Goal: Task Accomplishment & Management: Use online tool/utility

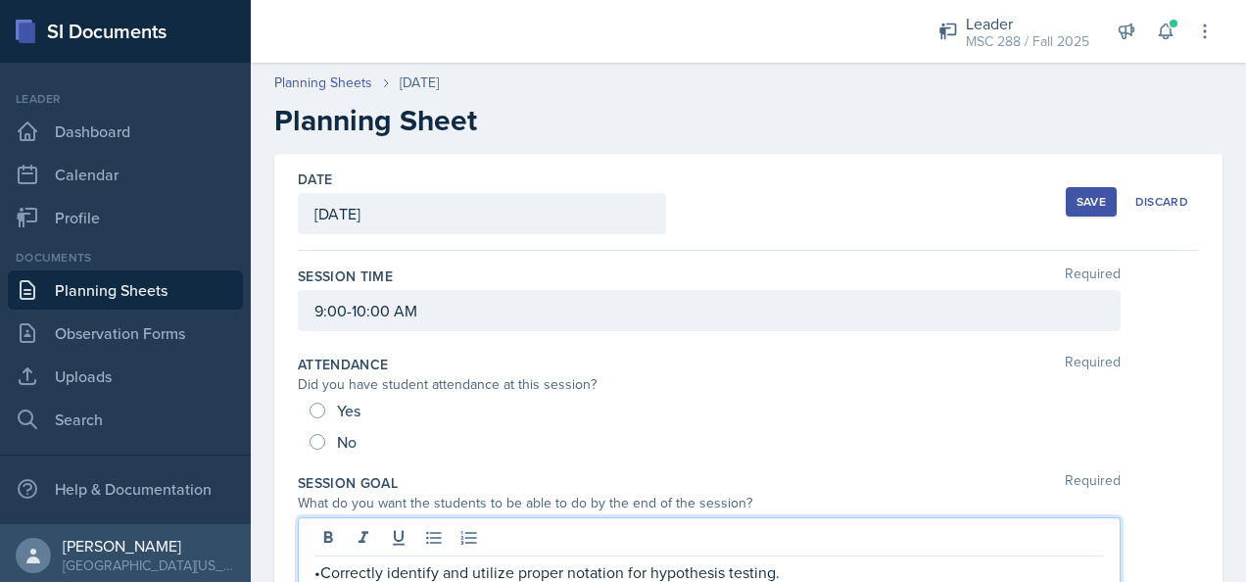
scroll to position [229, 0]
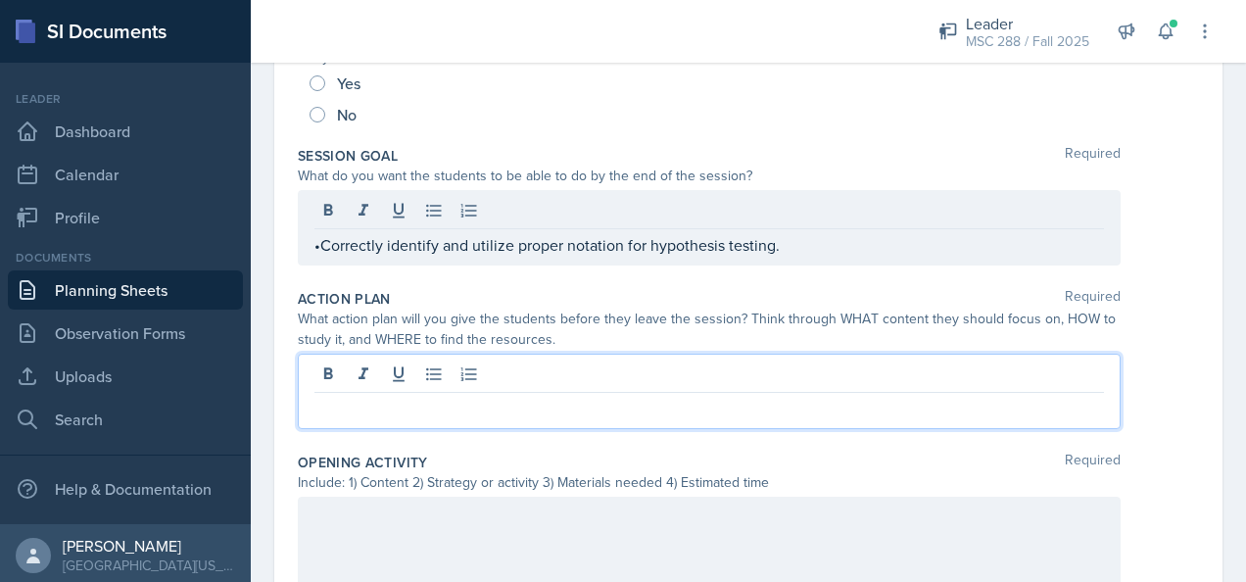
click at [585, 397] on p at bounding box center [708, 409] width 789 height 24
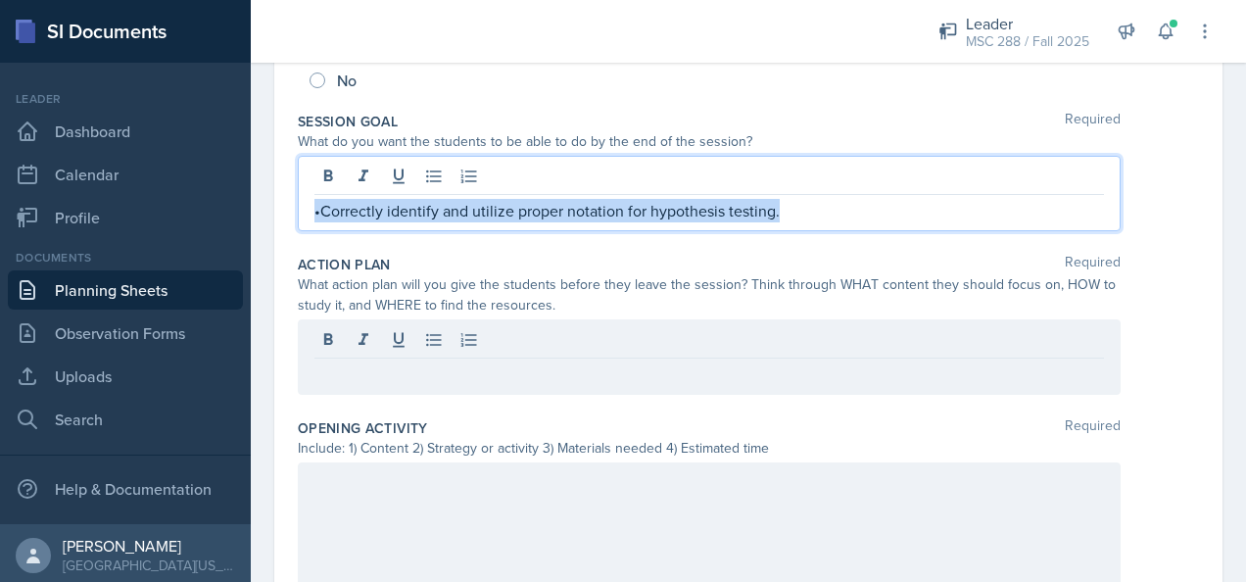
drag, startPoint x: 794, startPoint y: 210, endPoint x: 288, endPoint y: 221, distance: 506.5
click at [288, 221] on div "Date [DATE] [DATE] 27 28 29 30 31 1 2 3 4 5 6 7 8 9 10 11 12 13 14 15 16 17 18 …" at bounding box center [748, 481] width 948 height 1379
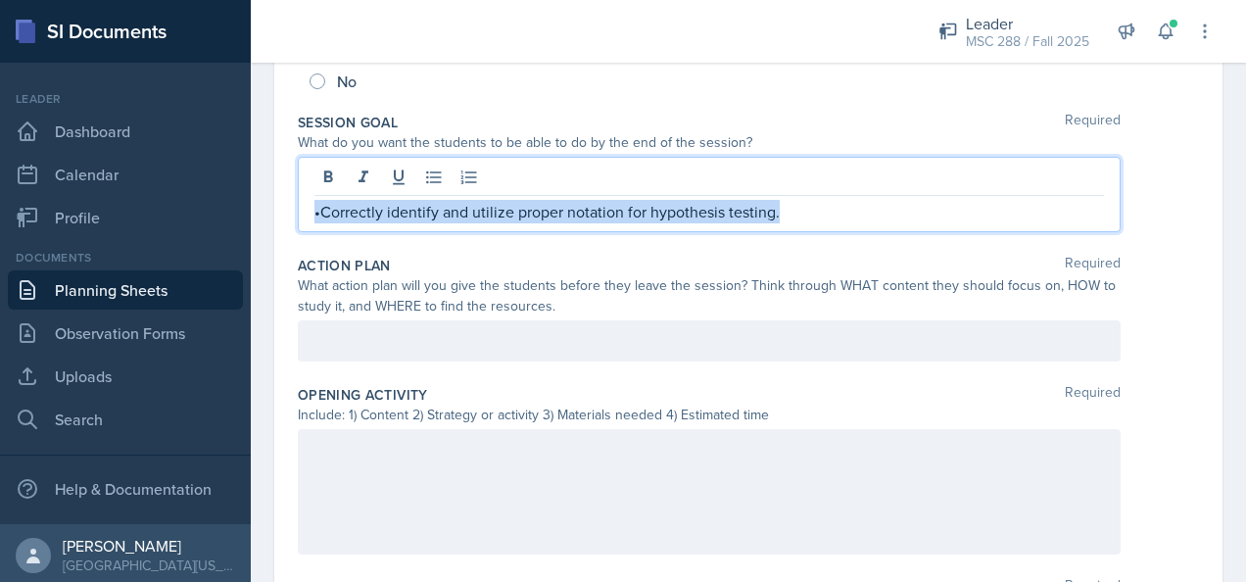
scroll to position [361, 0]
click at [827, 212] on p "•Correctly identify and utilize proper notation for hypothesis testing." at bounding box center [708, 211] width 789 height 24
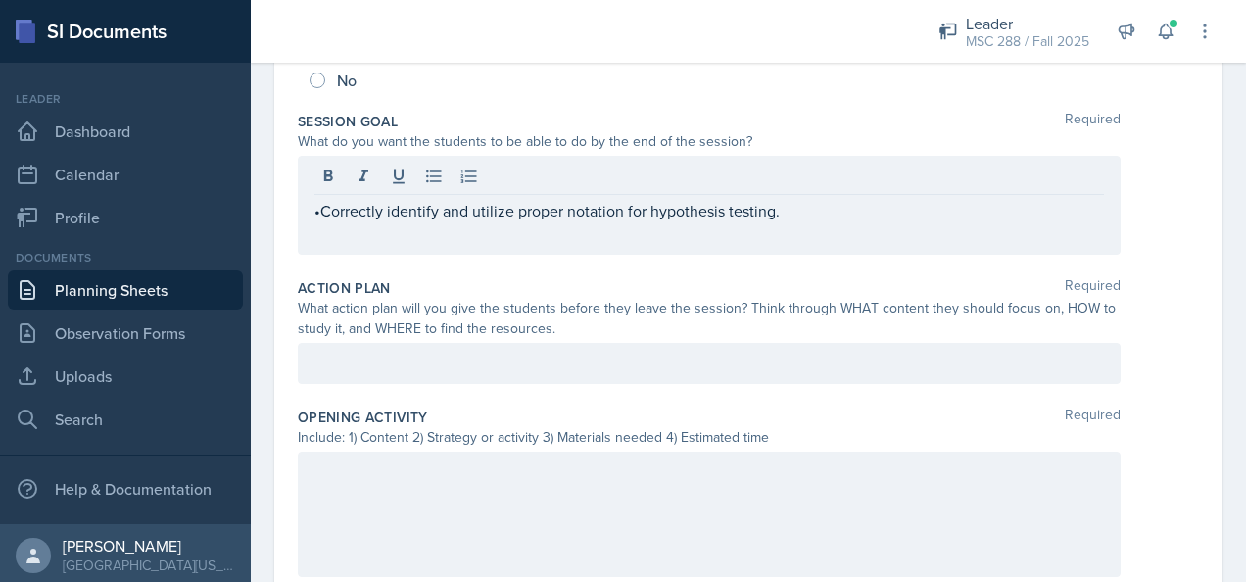
drag, startPoint x: 309, startPoint y: 213, endPoint x: 320, endPoint y: 213, distance: 10.8
click at [320, 213] on div "•Correctly identify and utilize proper notation for hypothesis testing." at bounding box center [709, 205] width 823 height 99
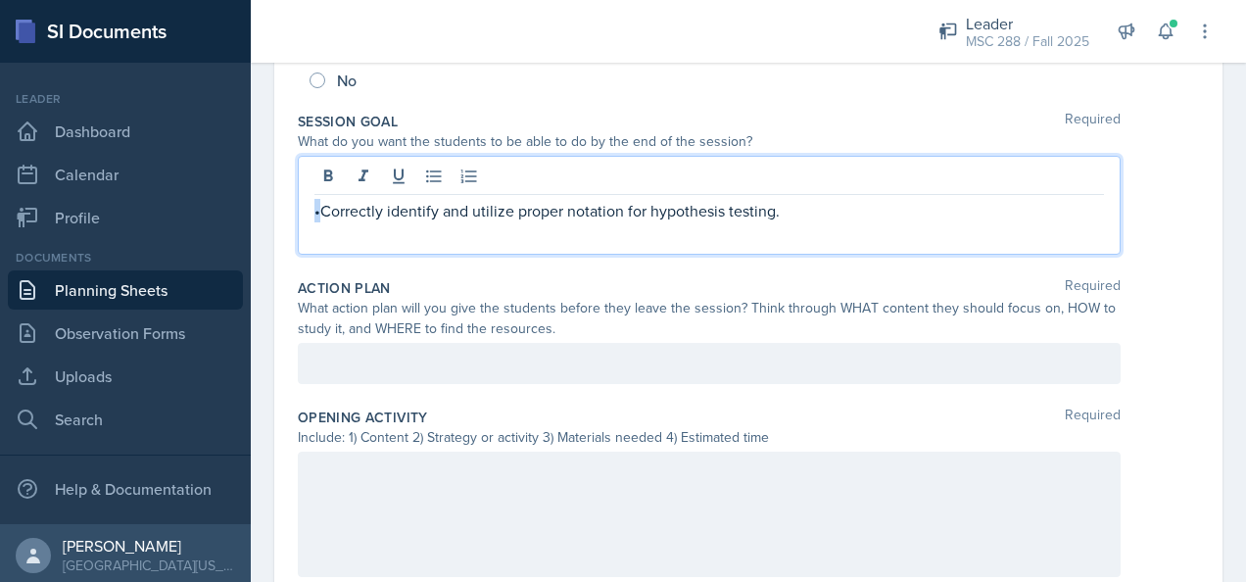
click at [309, 209] on div "•Correctly identify and utilize proper notation for hypothesis testing." at bounding box center [709, 205] width 823 height 99
copy p "•"
click at [323, 233] on p at bounding box center [708, 234] width 789 height 24
paste div
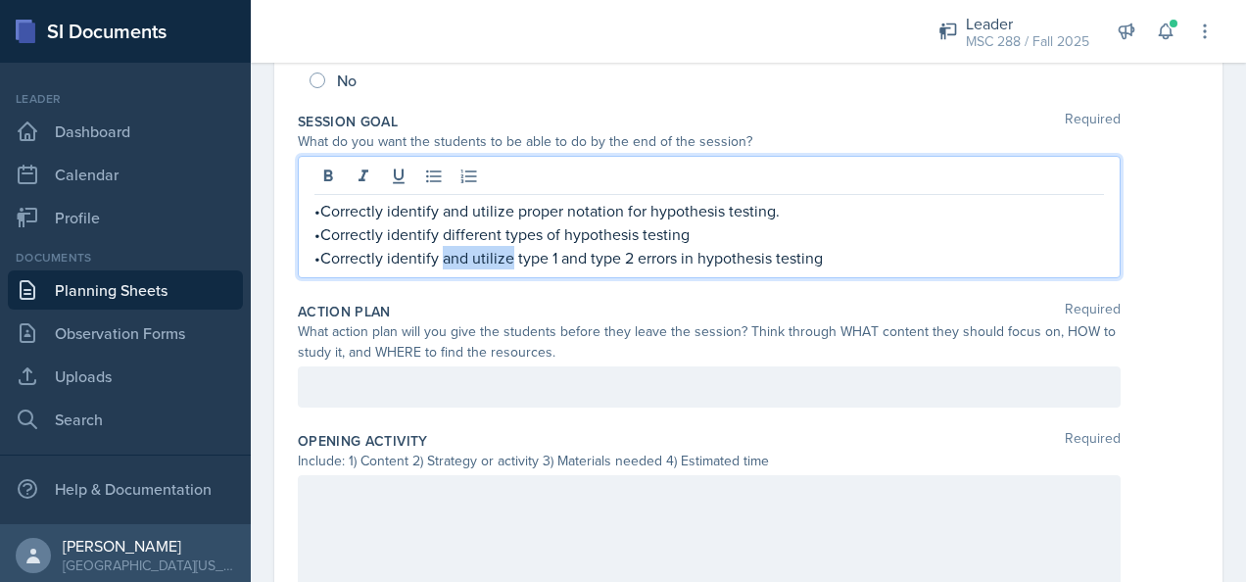
drag, startPoint x: 507, startPoint y: 255, endPoint x: 441, endPoint y: 257, distance: 66.6
click at [441, 257] on p "•Correctly identify and utilize type 1 and type 2 errors in hypothesis testing" at bounding box center [708, 258] width 789 height 24
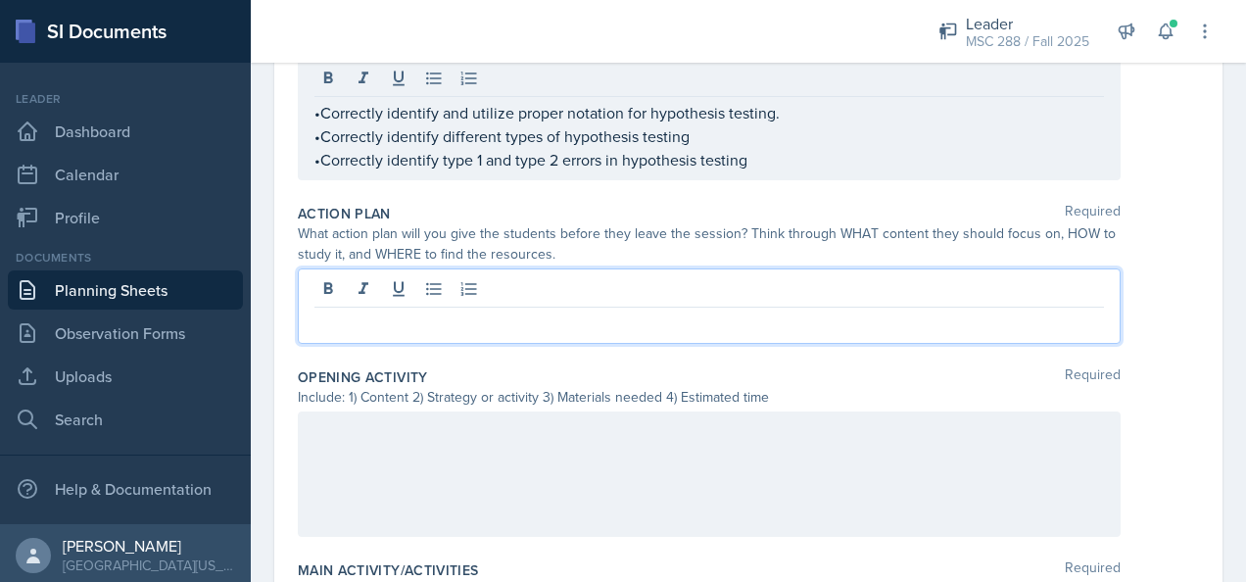
click at [491, 288] on div at bounding box center [709, 305] width 823 height 75
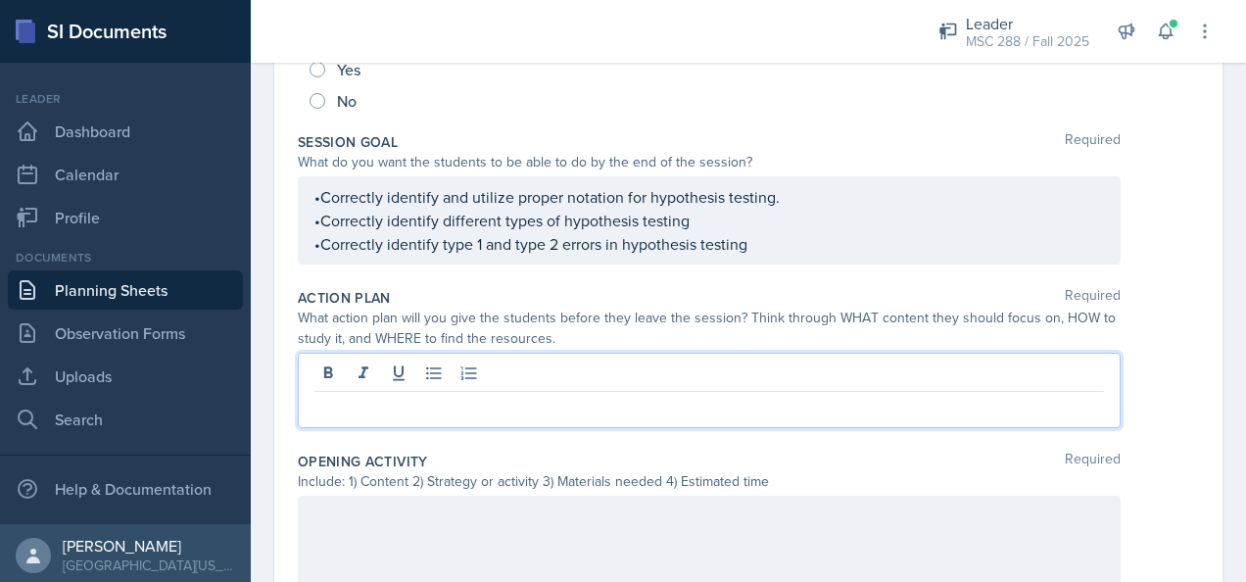
scroll to position [229, 0]
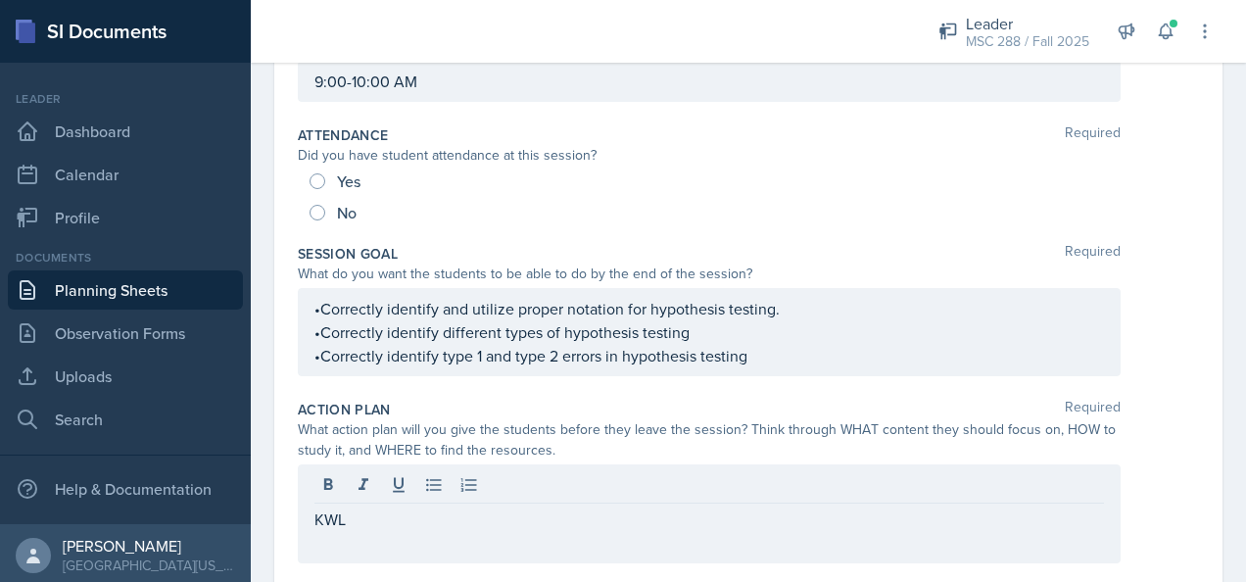
click at [302, 517] on div "KWL" at bounding box center [709, 513] width 823 height 99
click at [309, 516] on div "KWL" at bounding box center [709, 513] width 823 height 99
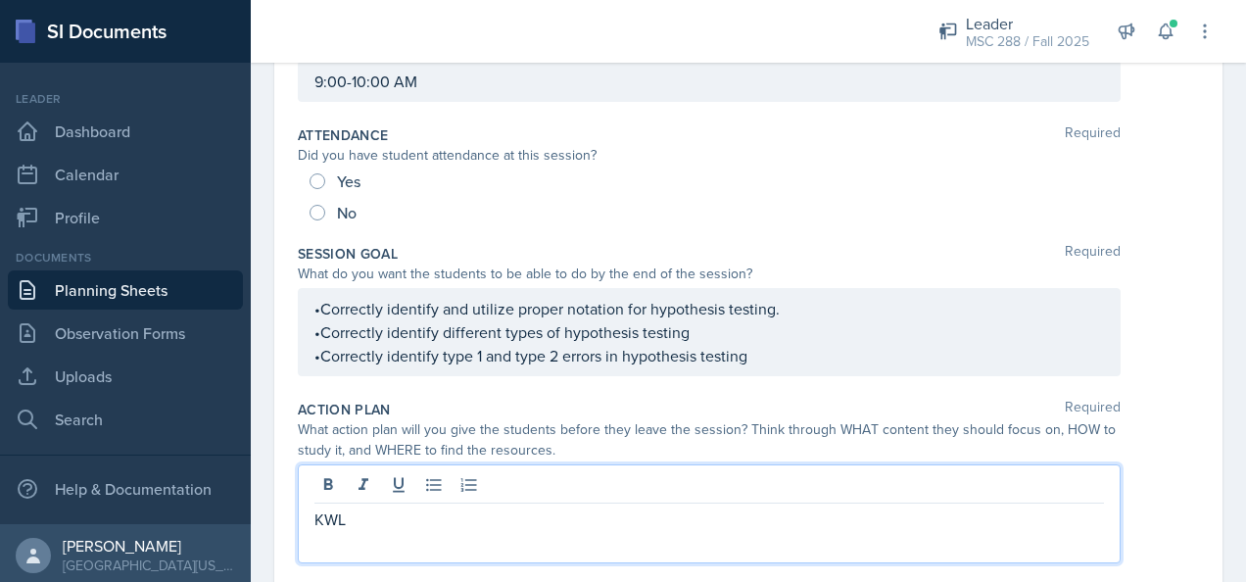
click at [317, 517] on p "KWL" at bounding box center [708, 519] width 789 height 24
click at [362, 515] on p "KWL" at bounding box center [717, 519] width 774 height 24
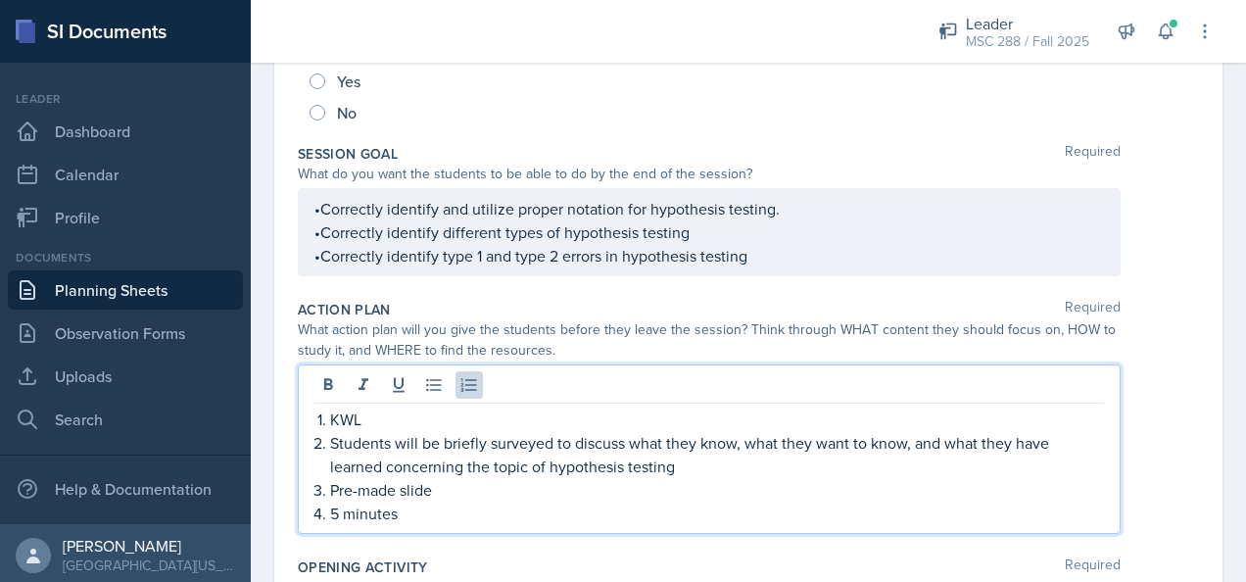
scroll to position [371, 0]
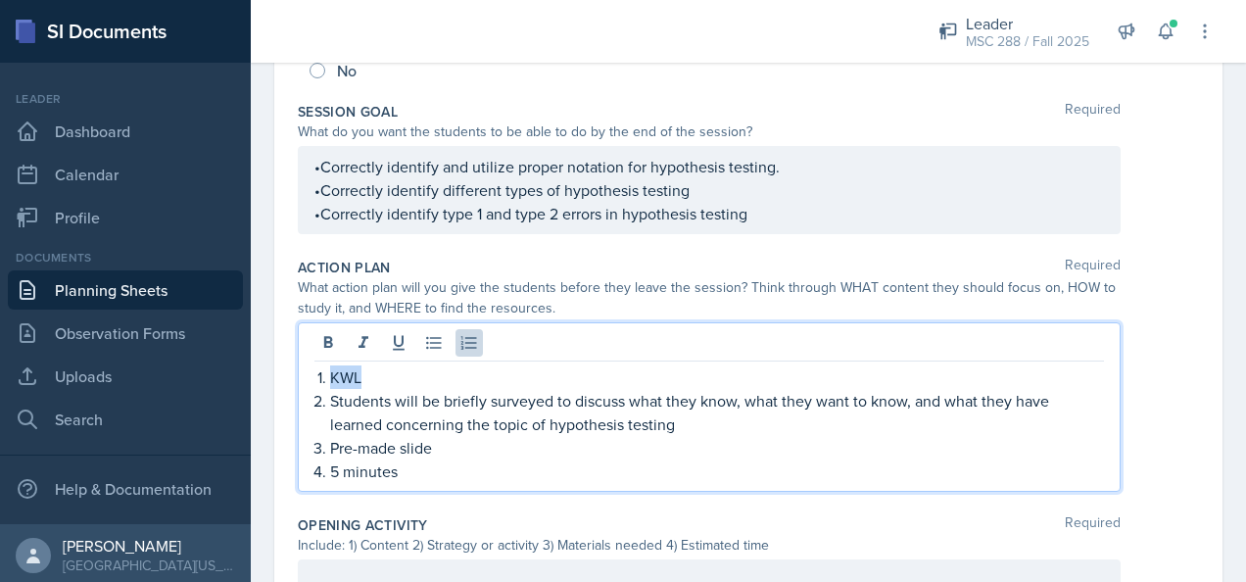
drag, startPoint x: 332, startPoint y: 372, endPoint x: 368, endPoint y: 373, distance: 36.3
click at [368, 373] on p "KWL" at bounding box center [717, 377] width 774 height 24
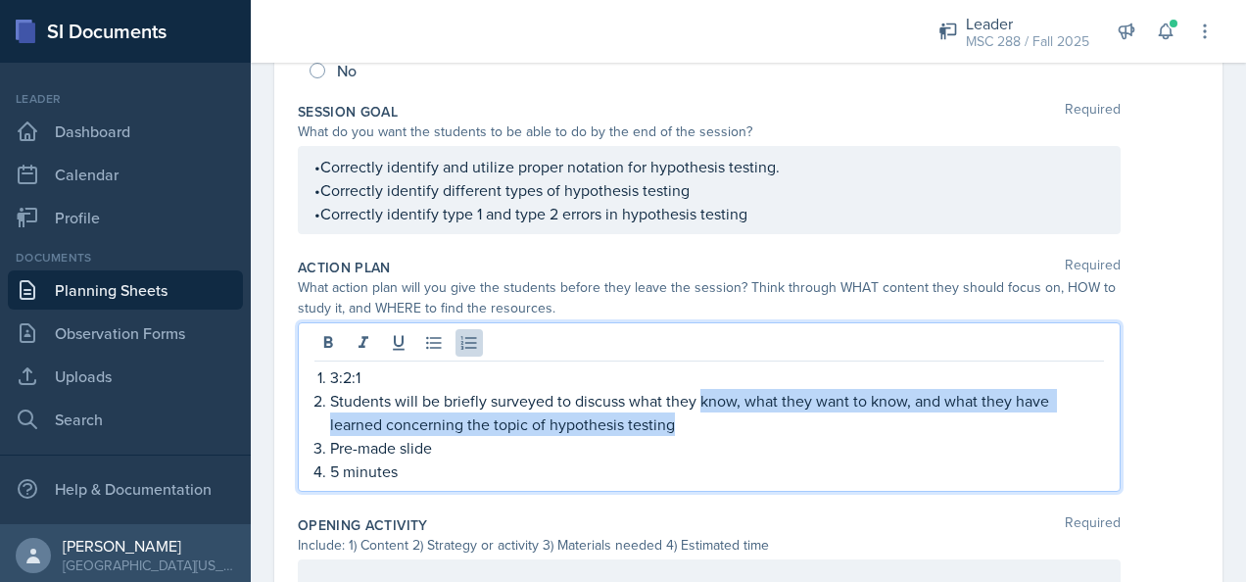
drag, startPoint x: 700, startPoint y: 421, endPoint x: 697, endPoint y: 402, distance: 19.8
click at [697, 402] on p "Students will be briefly surveyed to discuss what they know, what they want to …" at bounding box center [717, 412] width 774 height 47
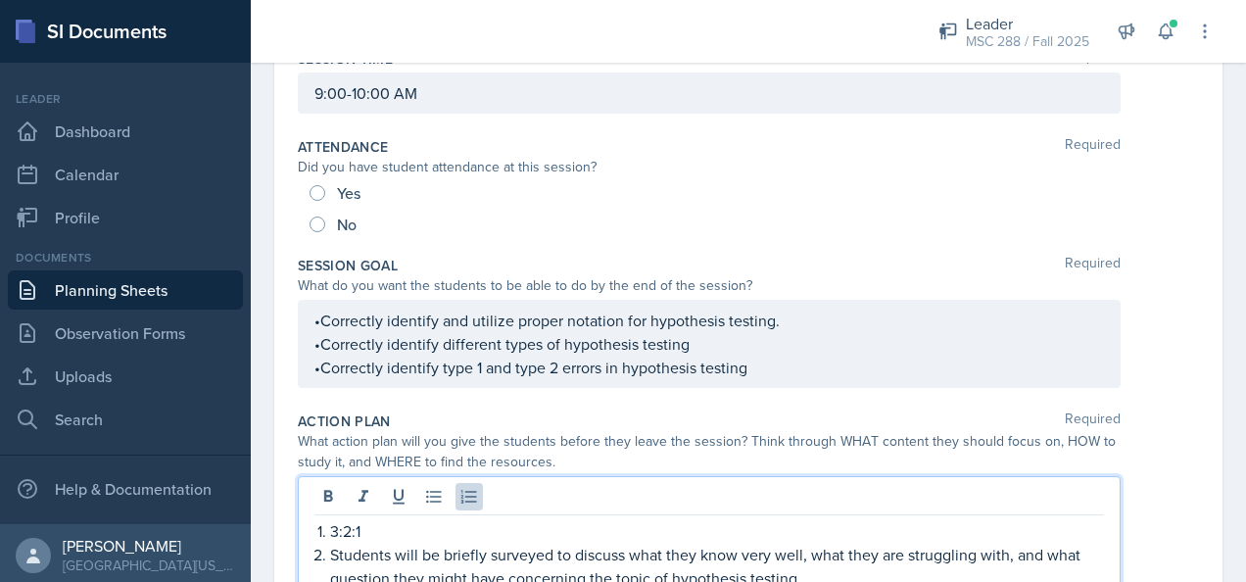
scroll to position [0, 0]
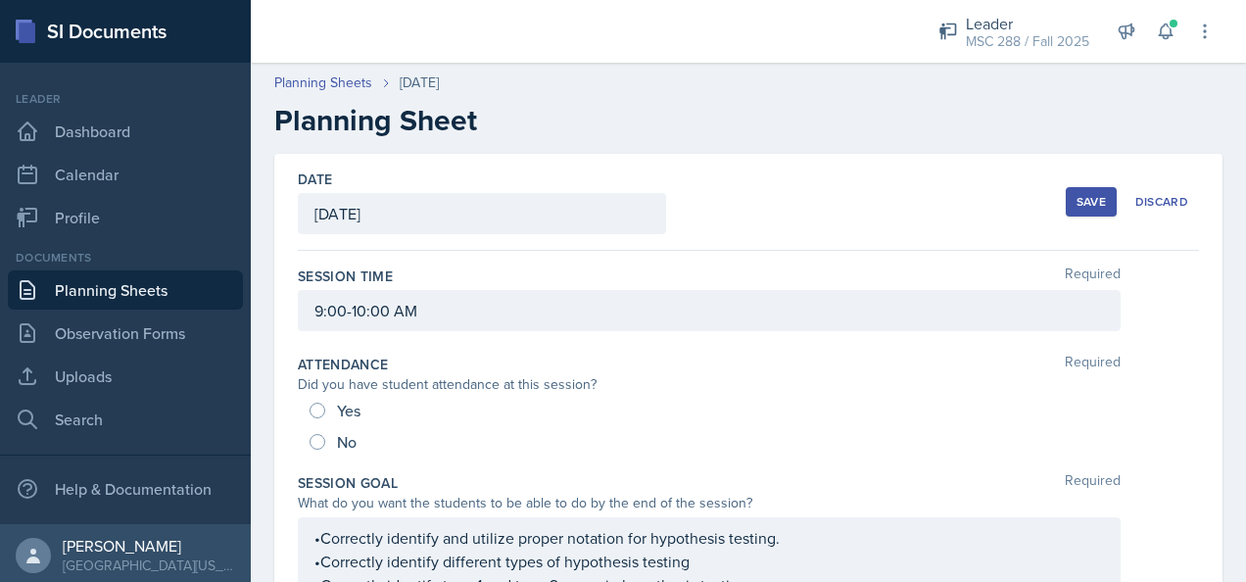
click at [1066, 196] on button "Save" at bounding box center [1091, 201] width 51 height 29
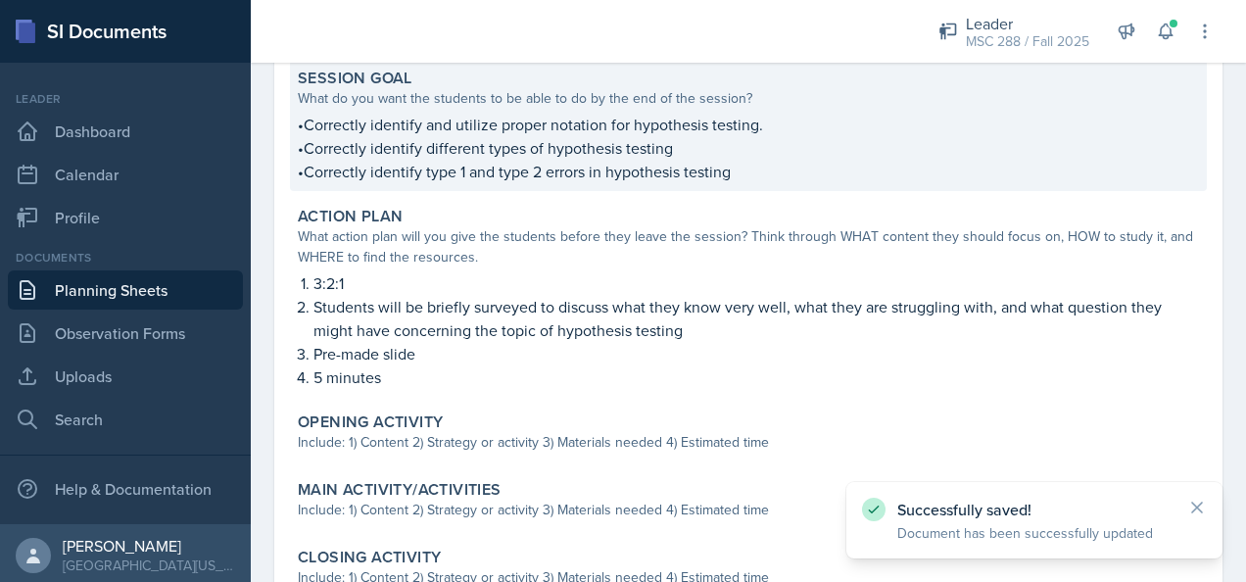
scroll to position [490, 0]
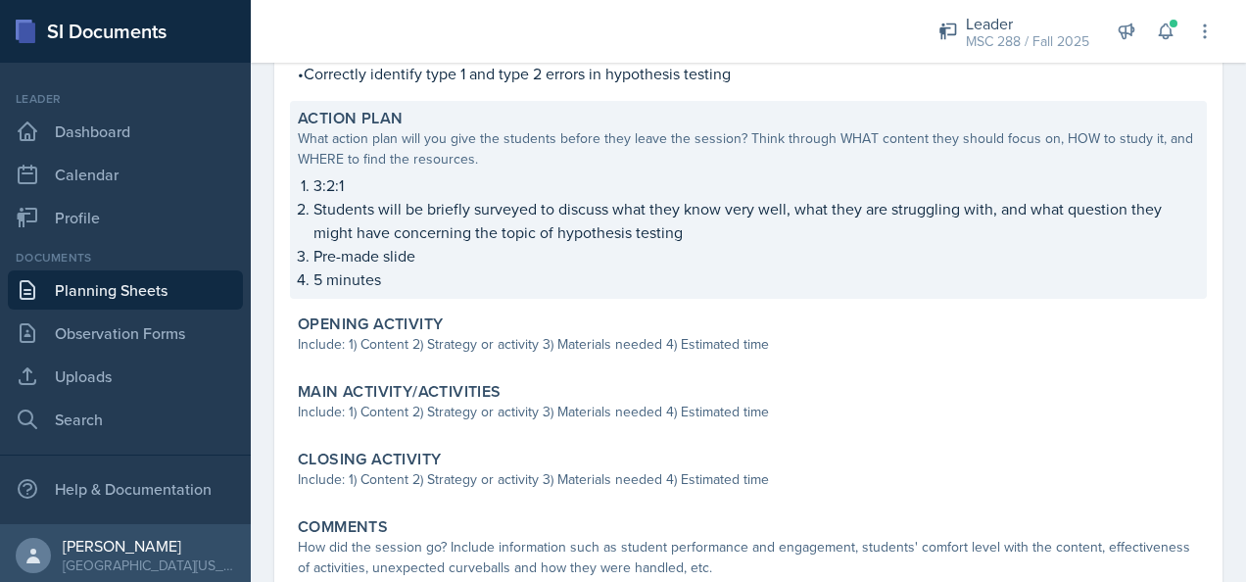
click at [568, 163] on div "What action plan will you give the students before they leave the session? Thin…" at bounding box center [748, 148] width 901 height 41
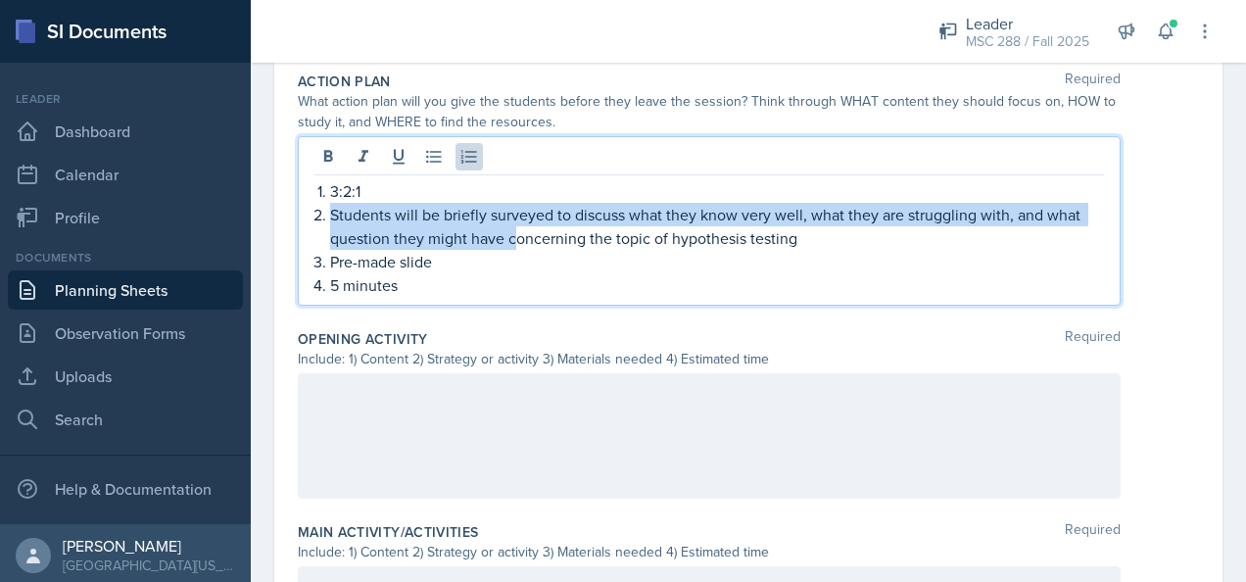
drag, startPoint x: 517, startPoint y: 246, endPoint x: 305, endPoint y: 206, distance: 216.3
click at [304, 206] on div "3:2:1 Students will be briefly surveyed to discuss what they know very well, wh…" at bounding box center [709, 220] width 823 height 169
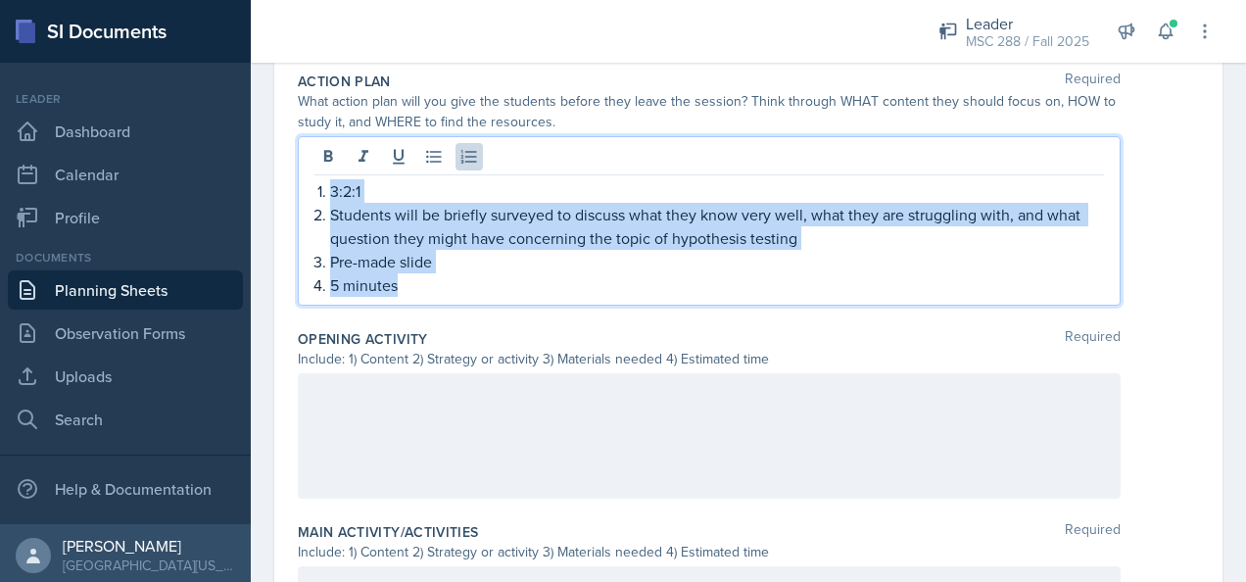
drag, startPoint x: 317, startPoint y: 188, endPoint x: 433, endPoint y: 290, distance: 154.0
click at [433, 290] on ol "3:2:1 Students will be briefly surveyed to discuss what they know very well, wh…" at bounding box center [717, 238] width 774 height 118
copy ol "3:2:1 Students will be briefly surveyed to discuss what they know very well, wh…"
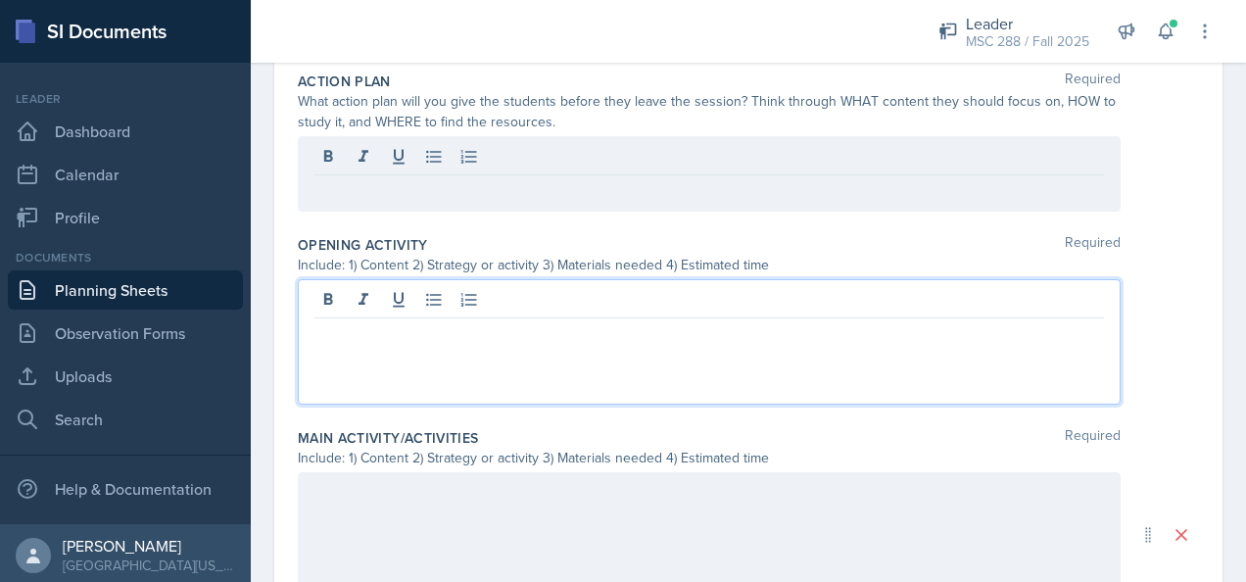
click at [398, 302] on div at bounding box center [709, 341] width 823 height 125
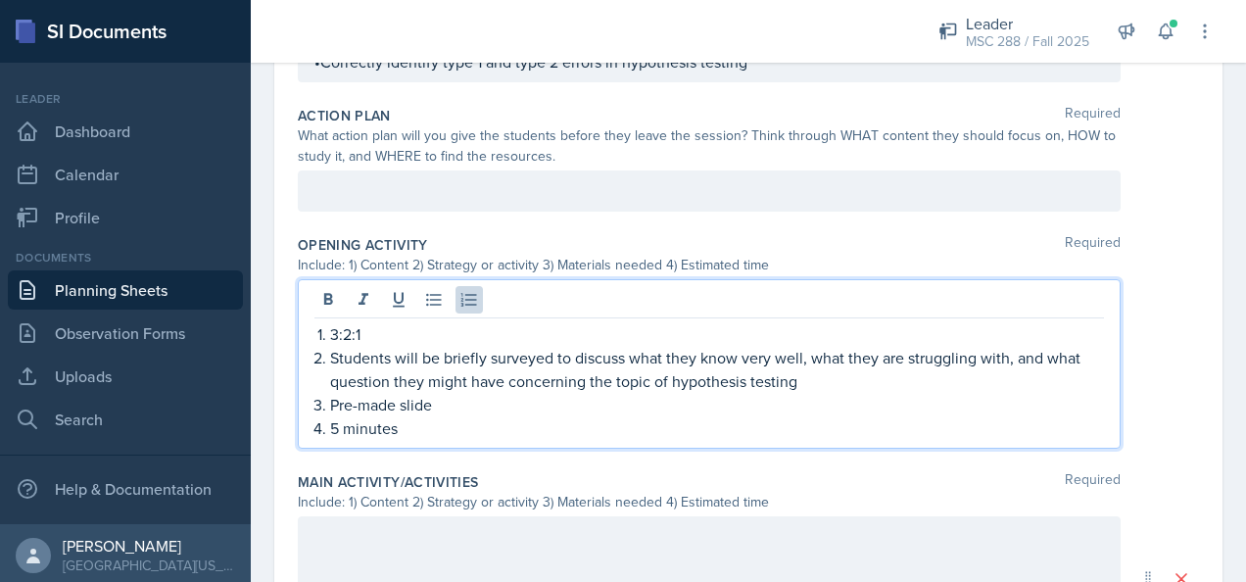
scroll to position [131, 0]
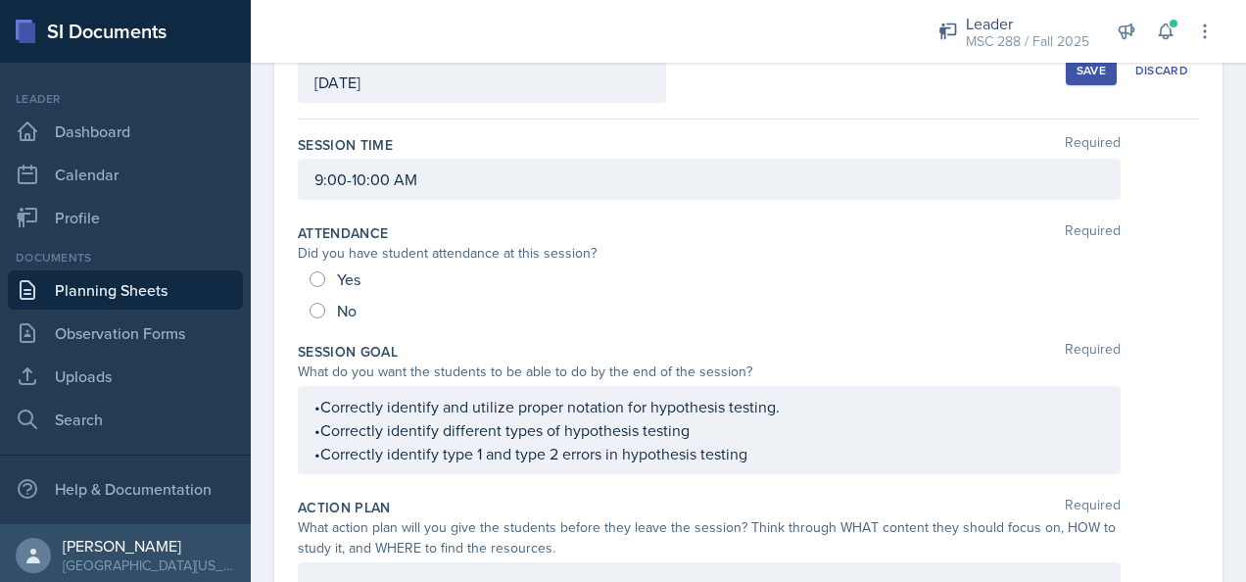
click at [1076, 71] on div "Save" at bounding box center [1090, 71] width 29 height 16
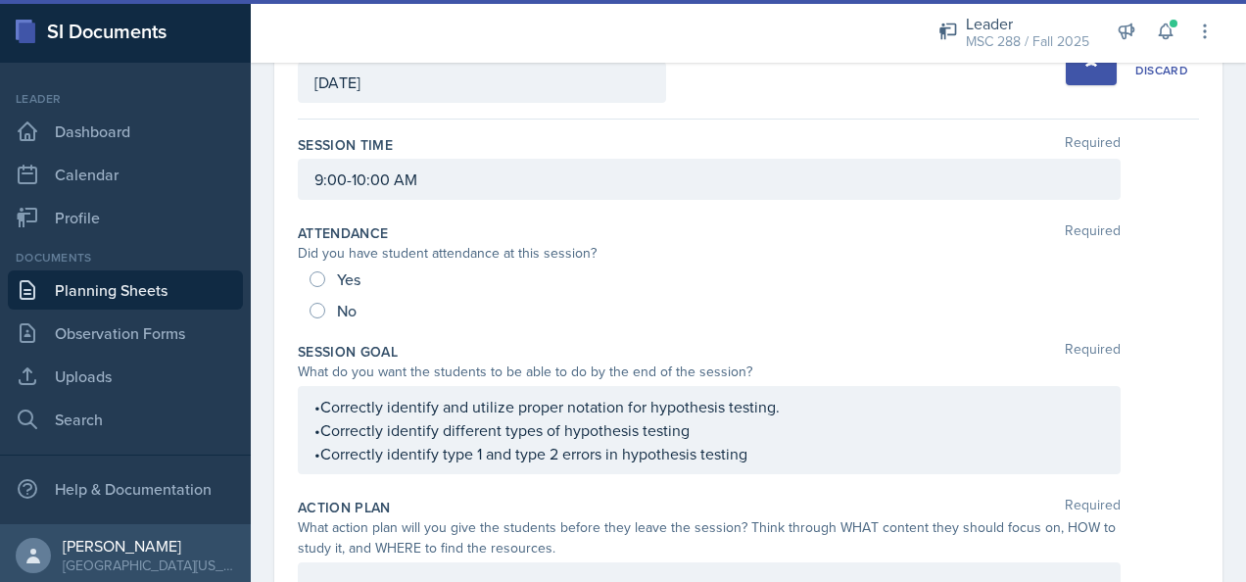
scroll to position [139, 0]
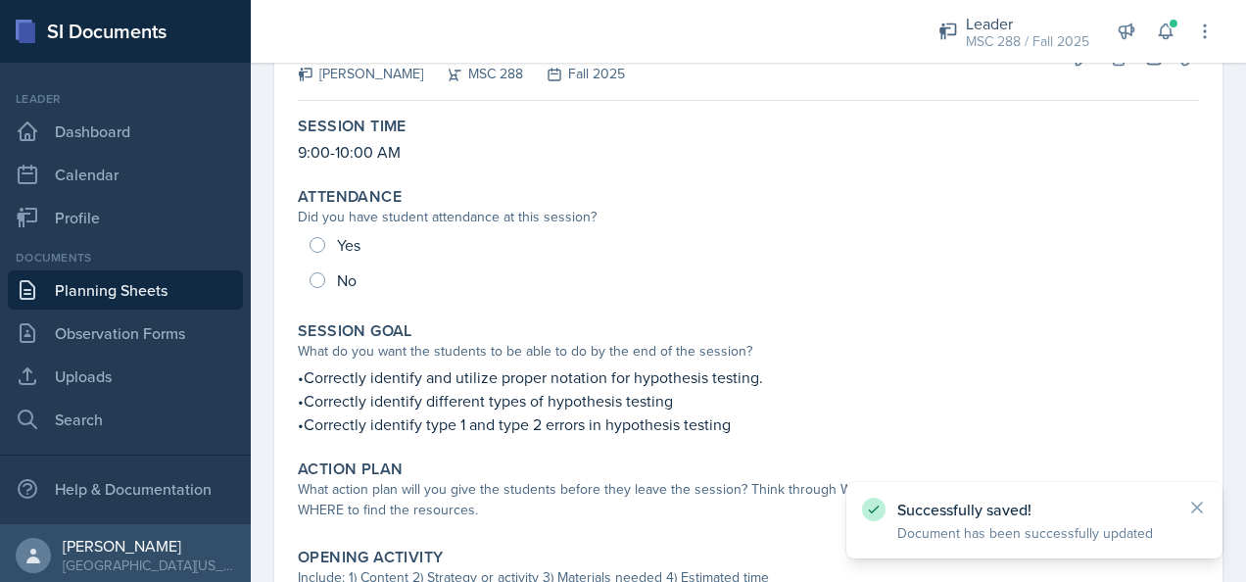
click at [141, 288] on link "Planning Sheets" at bounding box center [125, 289] width 235 height 39
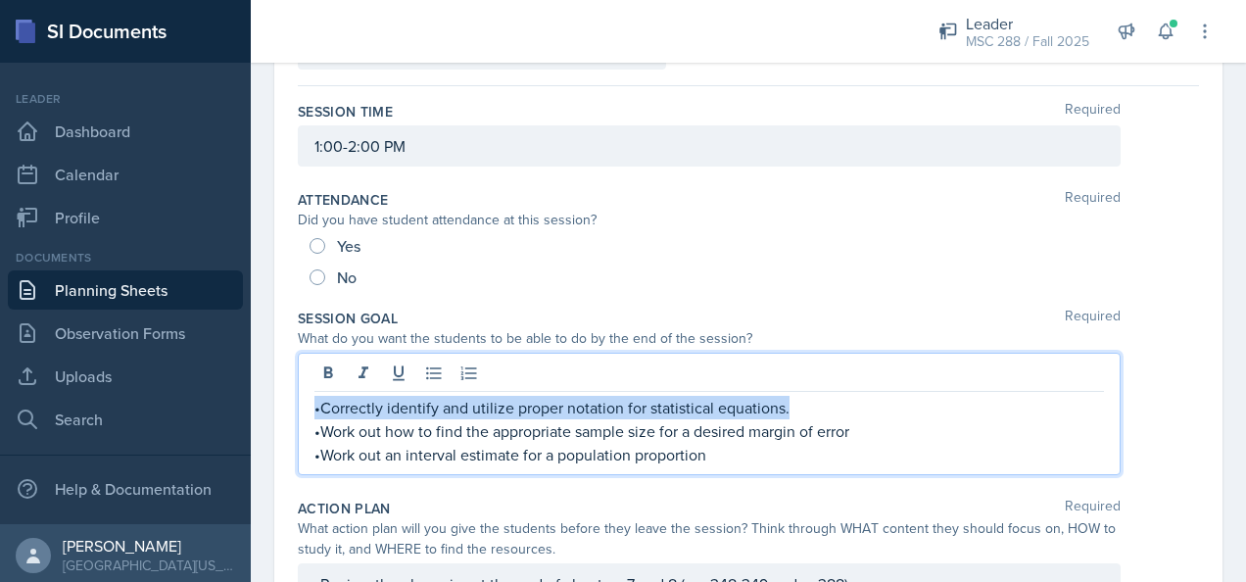
scroll to position [196, 0]
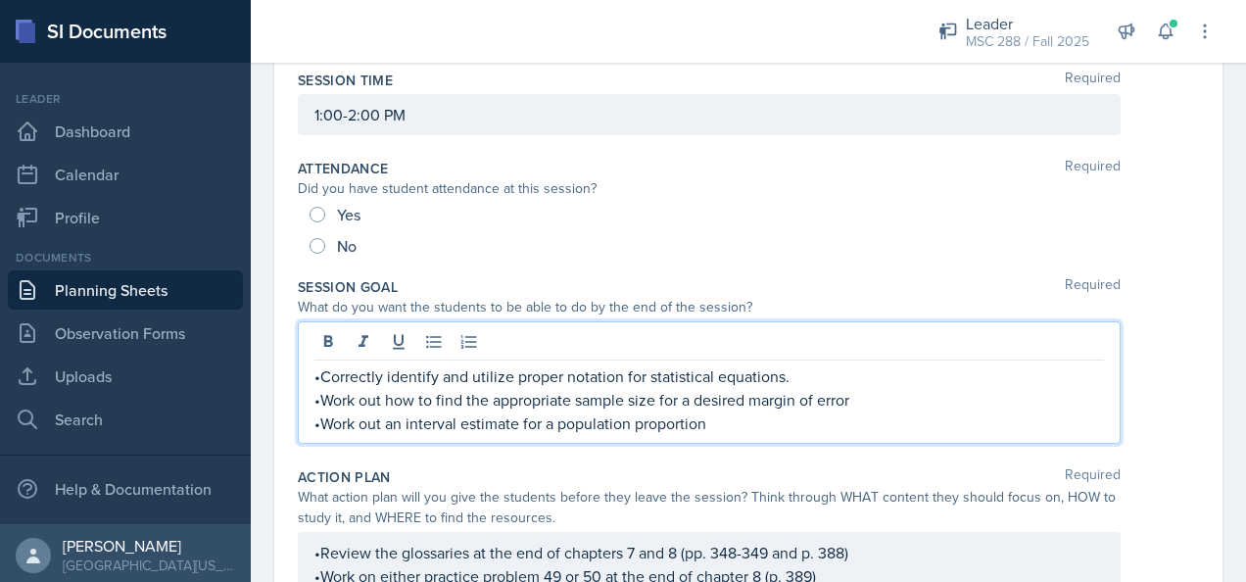
click at [758, 425] on p "•Work out an interval estimate for a population proportion" at bounding box center [708, 423] width 789 height 24
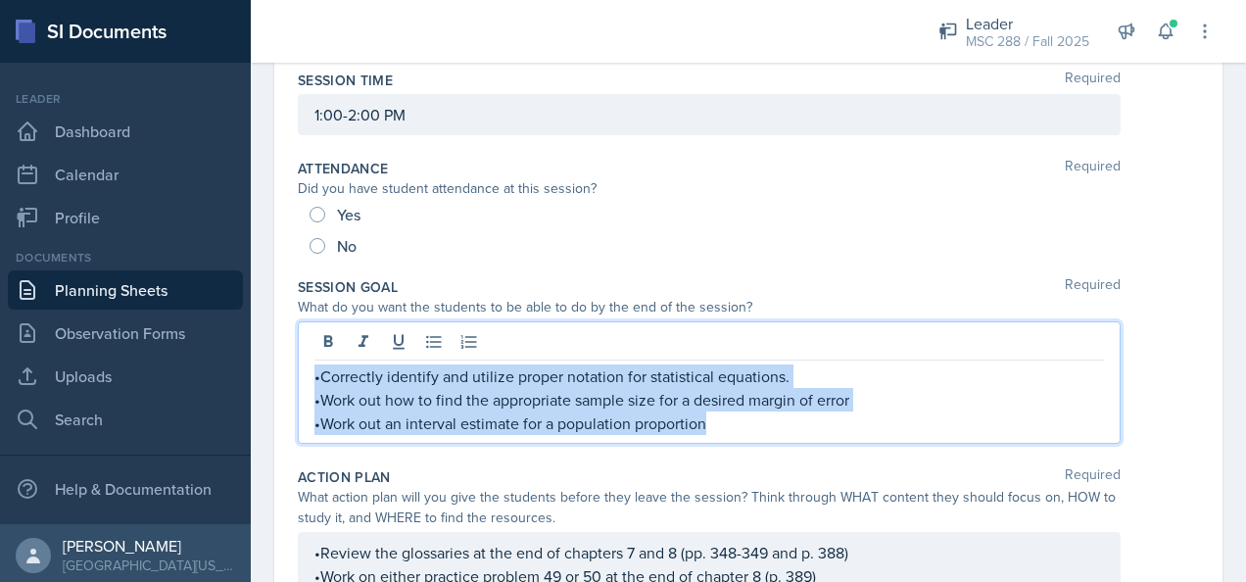
drag, startPoint x: 746, startPoint y: 426, endPoint x: 312, endPoint y: 374, distance: 437.0
click at [312, 374] on div "•Correctly identify and utilize proper notation for statistical equations. •Wor…" at bounding box center [709, 382] width 823 height 122
copy div "•Correctly identify and utilize proper notation for statistical equations. •Wor…"
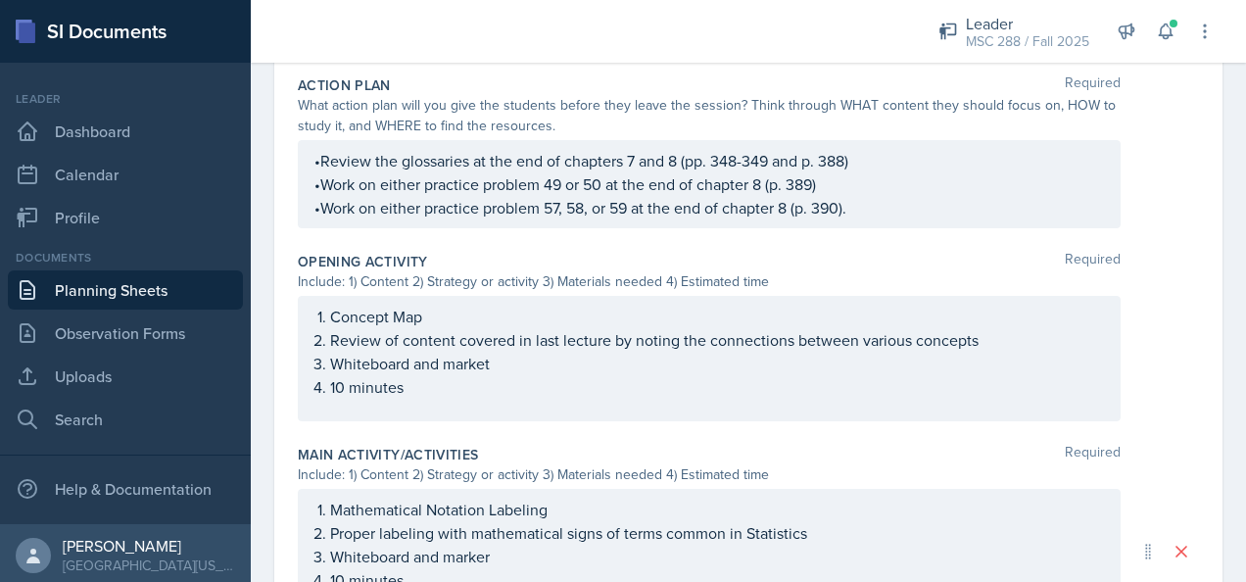
scroll to position [392, 0]
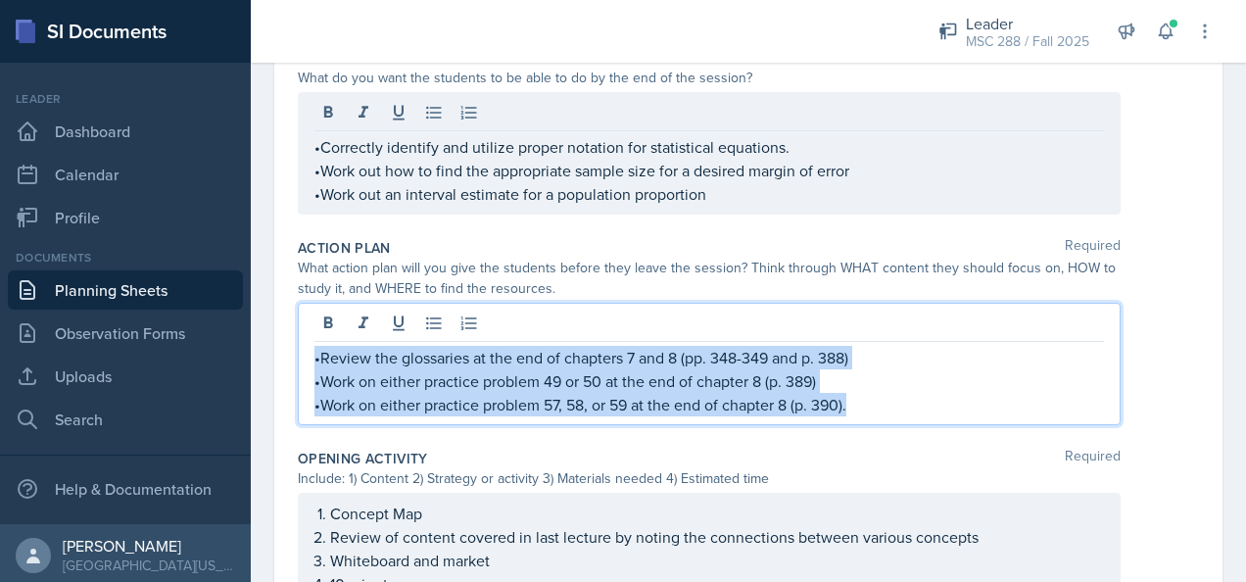
drag, startPoint x: 315, startPoint y: 354, endPoint x: 940, endPoint y: 431, distance: 629.6
click at [940, 431] on div "Action Plan Required What action plan will you give the students before they le…" at bounding box center [748, 335] width 901 height 211
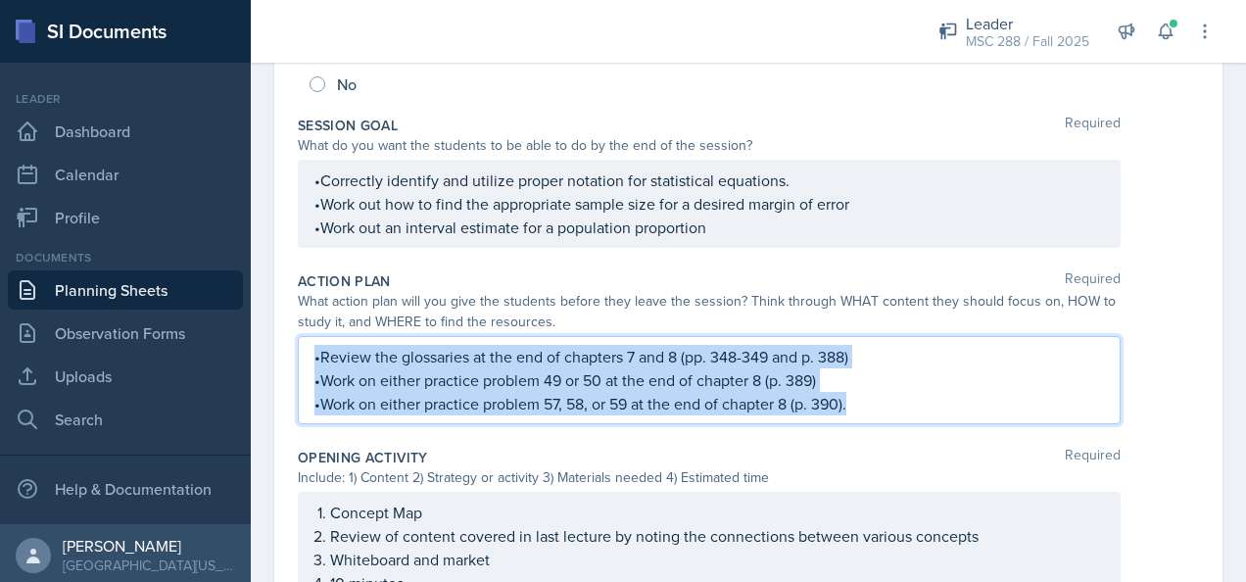
copy div "•Review the glossaries at the end of chapters 7 and 8 (pp. 348-349 and p. 388) …"
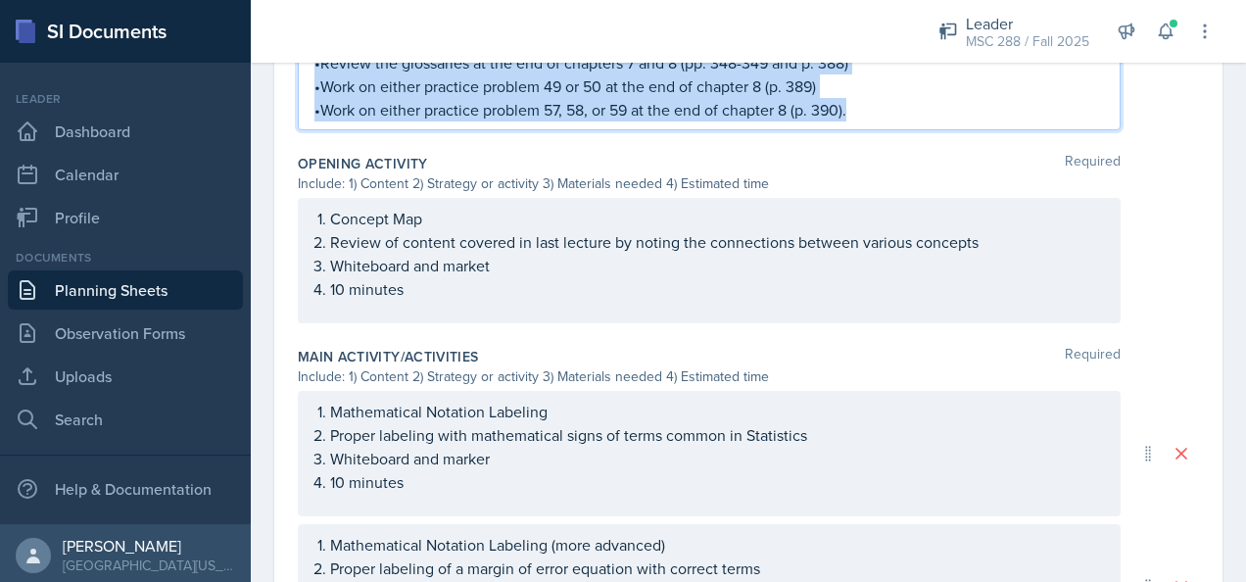
scroll to position [784, 0]
